Goal: Transaction & Acquisition: Obtain resource

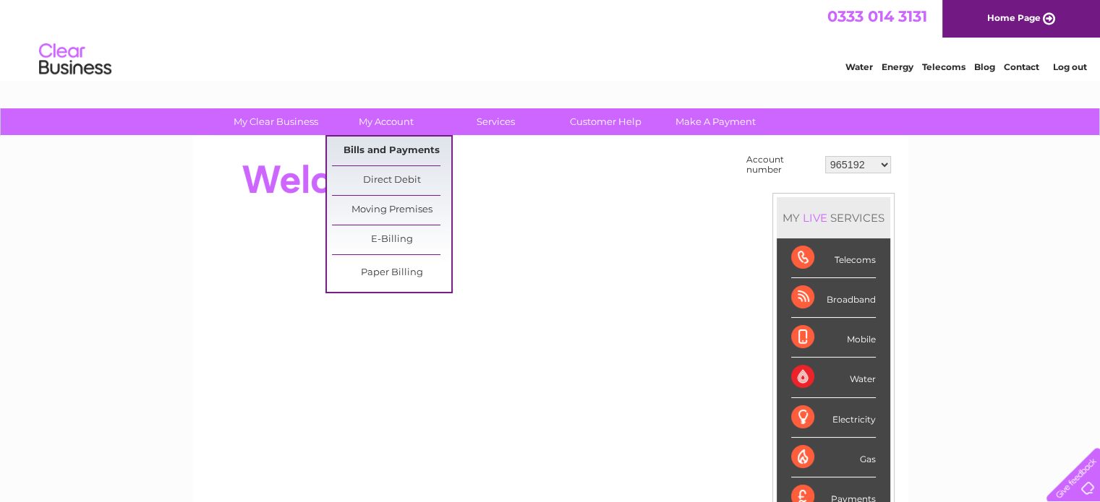
click at [390, 153] on link "Bills and Payments" at bounding box center [391, 151] width 119 height 29
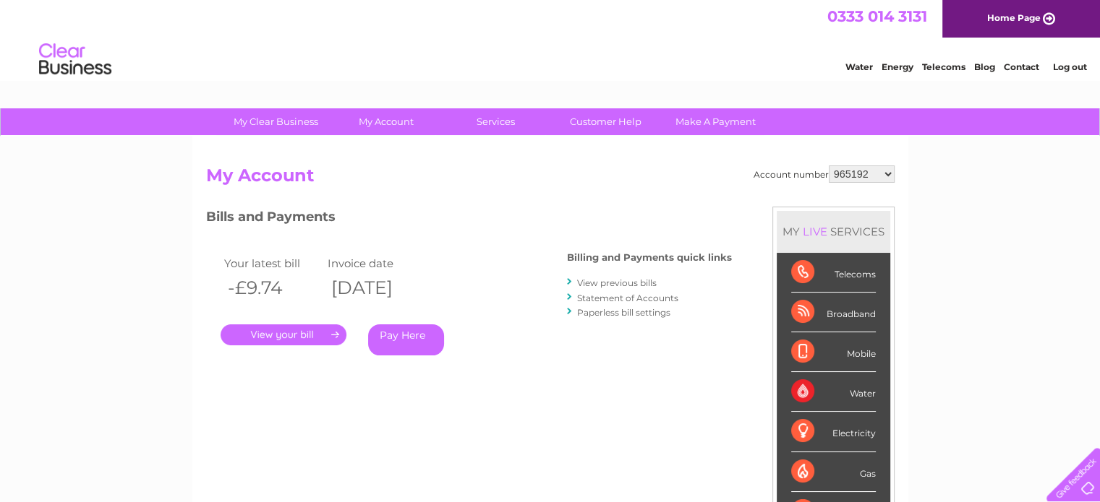
click at [880, 171] on select "965192 965193 966655 966660 966661 971377 976181 996293 1122677 1124276 1127927…" at bounding box center [862, 174] width 66 height 17
select select "30290865"
click at [829, 166] on select "965192 965193 966655 966660 966661 971377 976181 996293 1122677 1124276 1127927…" at bounding box center [862, 174] width 66 height 17
click at [281, 338] on link "." at bounding box center [284, 335] width 126 height 21
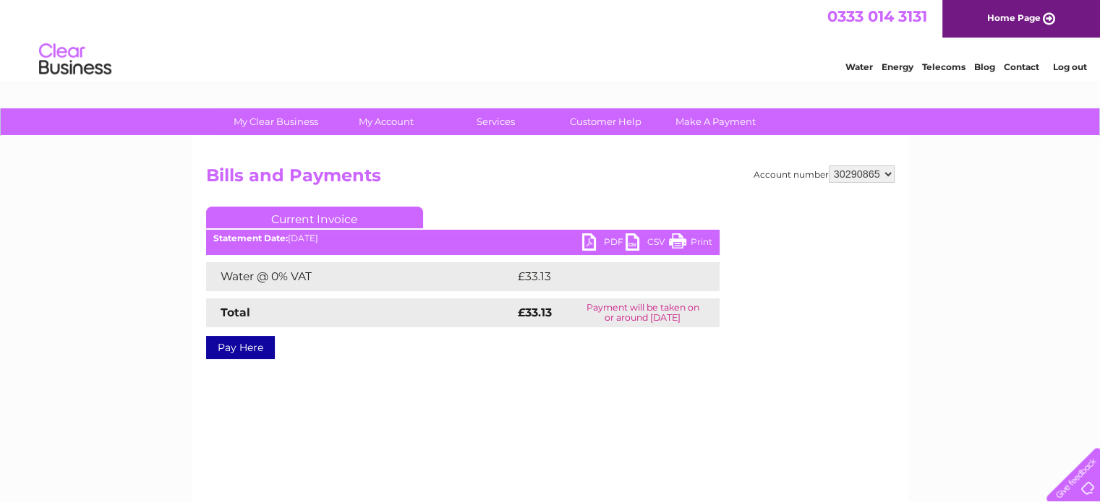
click at [861, 176] on select "965192 965193 966655 966660 966661 971377 976181 996293 1122677 1124276 1127927…" at bounding box center [862, 174] width 66 height 17
click at [829, 166] on select "965192 965193 966655 966660 966661 971377 976181 996293 1122677 1124276 1127927…" at bounding box center [862, 174] width 66 height 17
click at [590, 244] on link "PDF" at bounding box center [603, 244] width 43 height 21
click at [875, 168] on select "965192 965193 966655 966660 966661 971377 976181 996293 1122677 1124276 1127927…" at bounding box center [862, 174] width 66 height 17
select select "30290865"
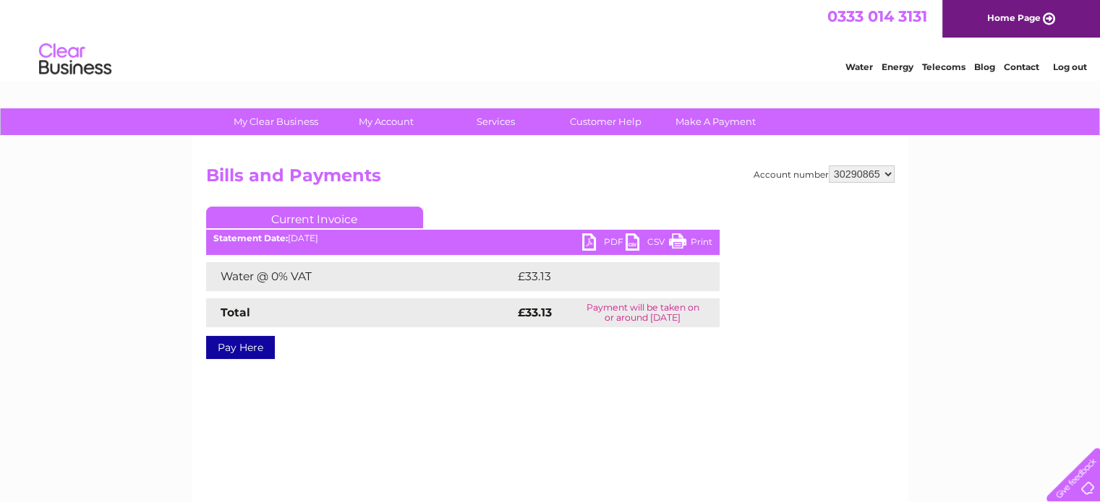
click at [829, 166] on select "965192 965193 966655 966660 966661 971377 976181 996293 1122677 1124276 1127927…" at bounding box center [862, 174] width 66 height 17
click at [591, 244] on link "PDF" at bounding box center [603, 244] width 43 height 21
click at [860, 172] on select "965192 965193 966655 966660 966661 971377 976181 996293 1122677 1124276 1127927…" at bounding box center [862, 174] width 66 height 17
select select "30321488"
click at [829, 166] on select "965192 965193 966655 966660 966661 971377 976181 996293 1122677 1124276 1127927…" at bounding box center [862, 174] width 66 height 17
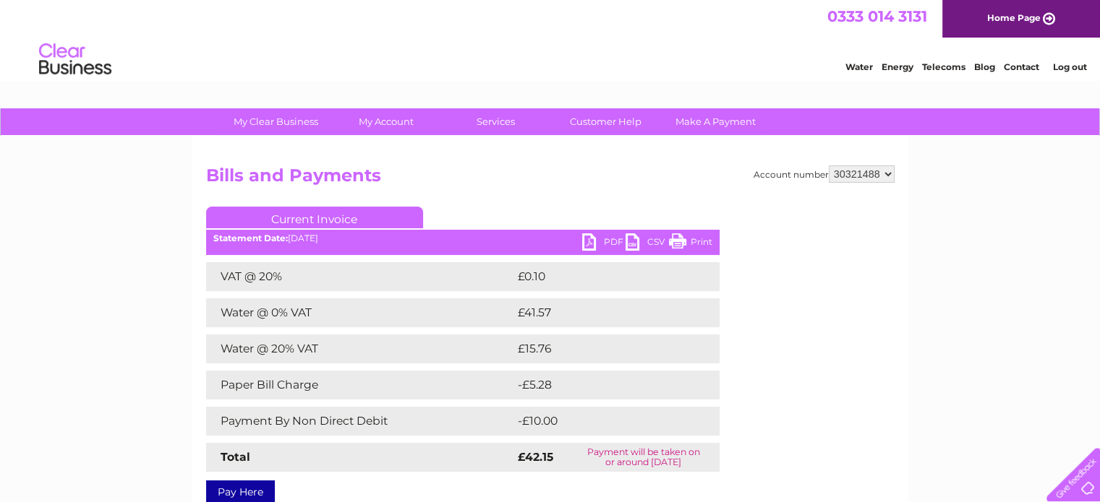
click at [597, 234] on ul "Current Invoice" at bounding box center [462, 220] width 513 height 27
click at [597, 240] on link "PDF" at bounding box center [603, 244] width 43 height 21
